Goal: Task Accomplishment & Management: Use online tool/utility

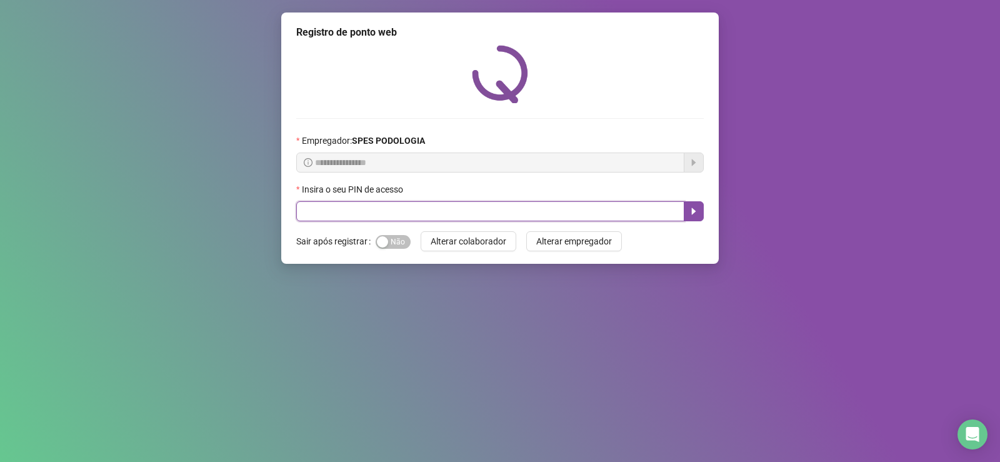
click at [371, 204] on input "text" at bounding box center [490, 211] width 388 height 20
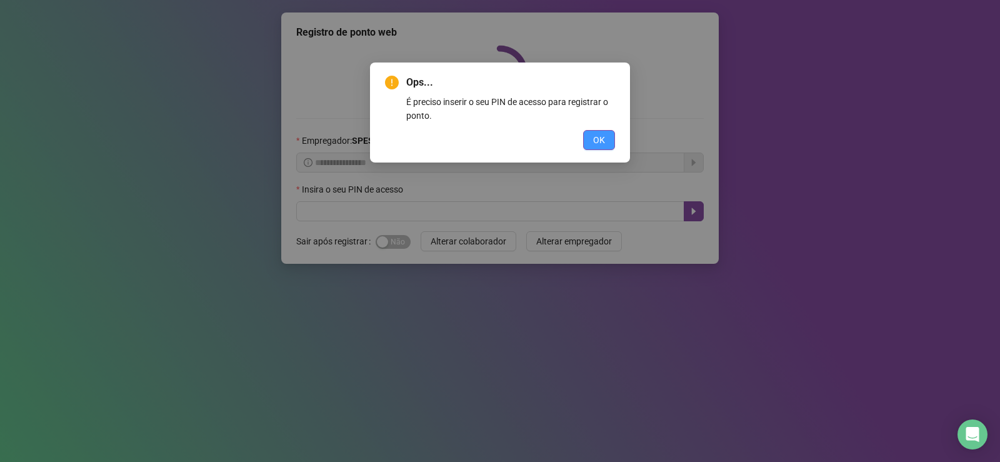
click at [587, 137] on button "OK" at bounding box center [599, 140] width 32 height 20
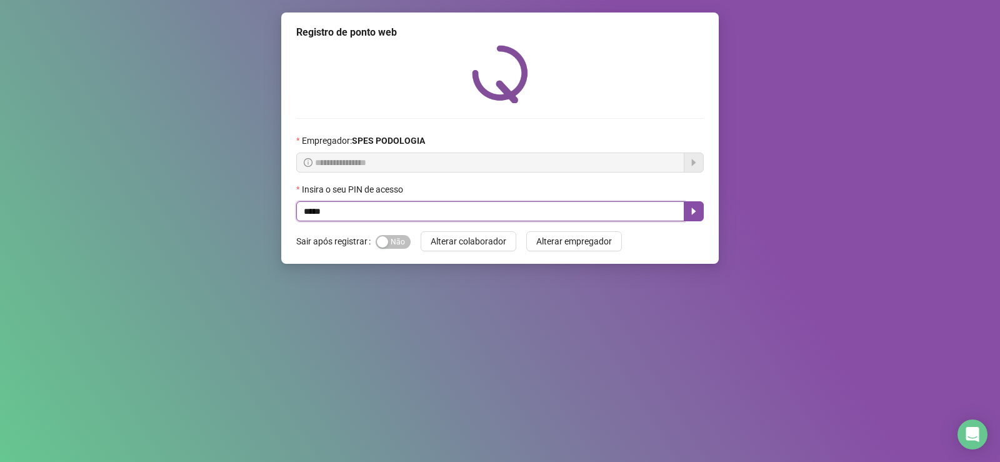
type input "*****"
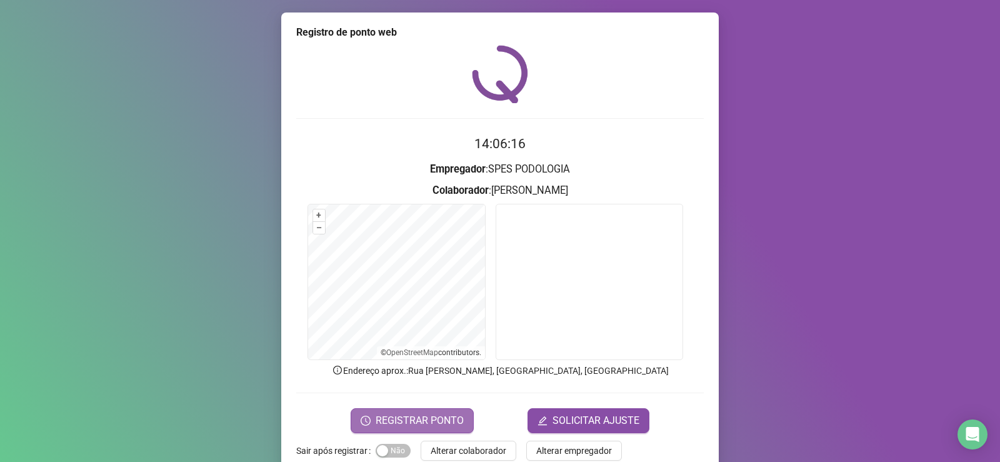
click at [432, 418] on span "REGISTRAR PONTO" at bounding box center [420, 420] width 88 height 15
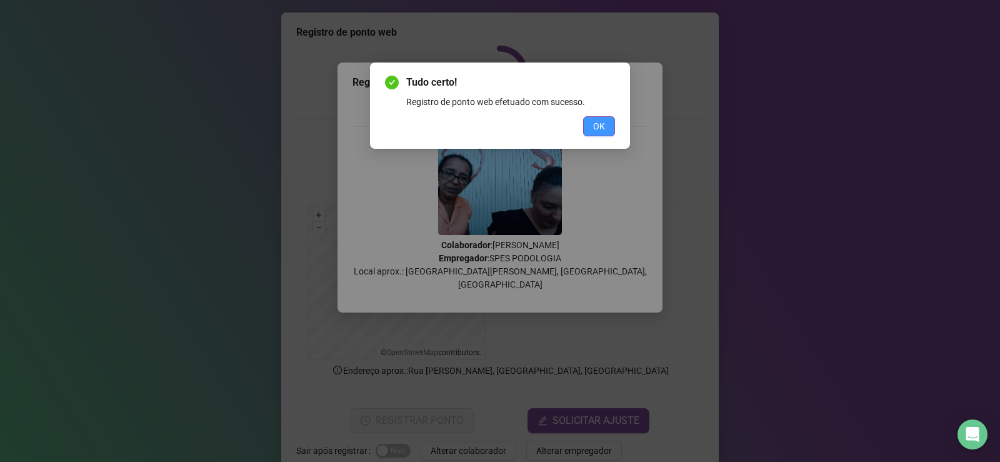
click at [604, 117] on button "OK" at bounding box center [599, 126] width 32 height 20
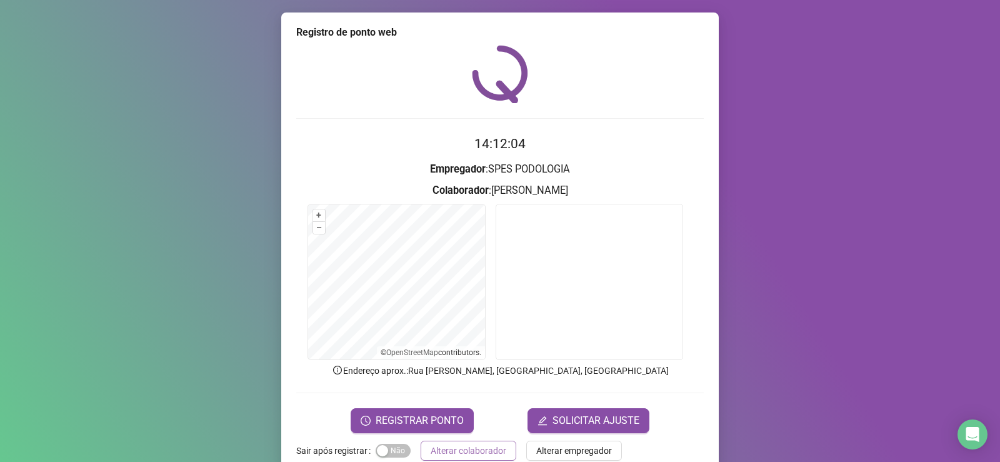
click at [464, 450] on span "Alterar colaborador" at bounding box center [468, 451] width 76 height 14
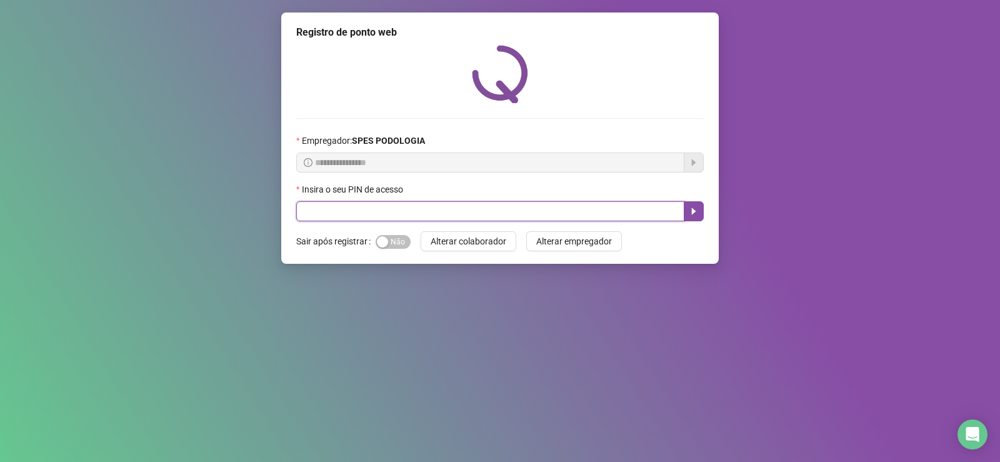
drag, startPoint x: 362, startPoint y: 206, endPoint x: 371, endPoint y: 204, distance: 8.9
click at [367, 204] on input "text" at bounding box center [490, 211] width 388 height 20
type input "*****"
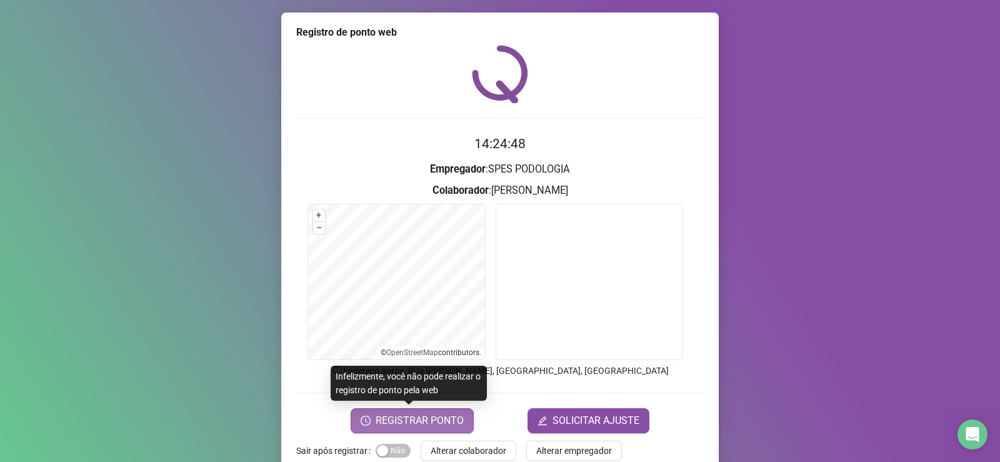
click at [411, 422] on span "REGISTRAR PONTO" at bounding box center [420, 420] width 88 height 15
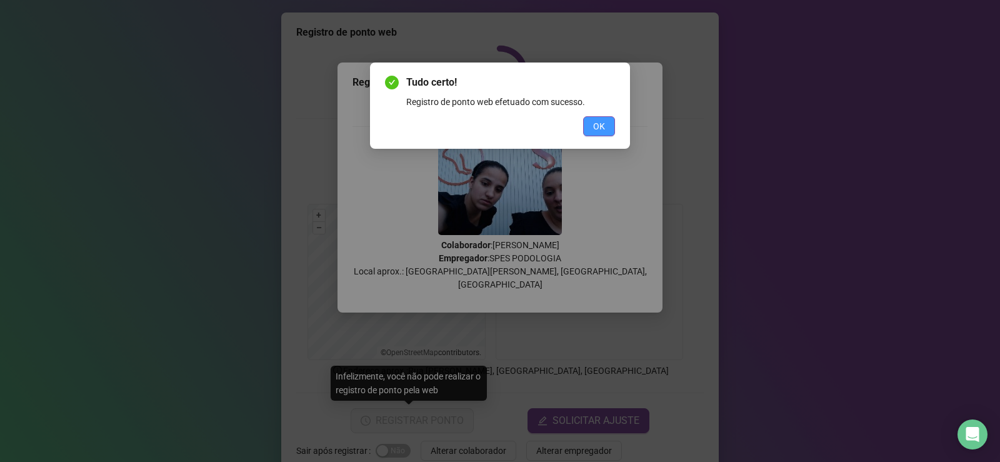
click at [610, 126] on button "OK" at bounding box center [599, 126] width 32 height 20
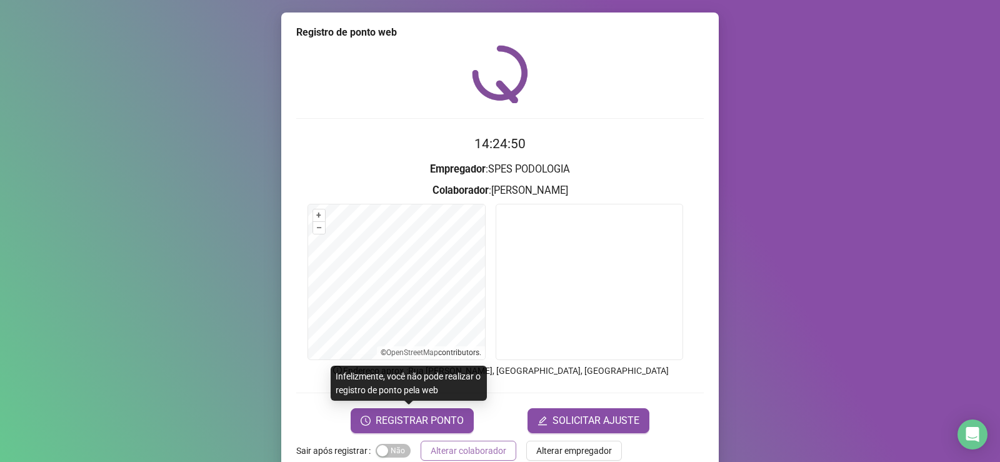
click at [447, 446] on span "Alterar colaborador" at bounding box center [468, 451] width 76 height 14
